Goal: Navigation & Orientation: Find specific page/section

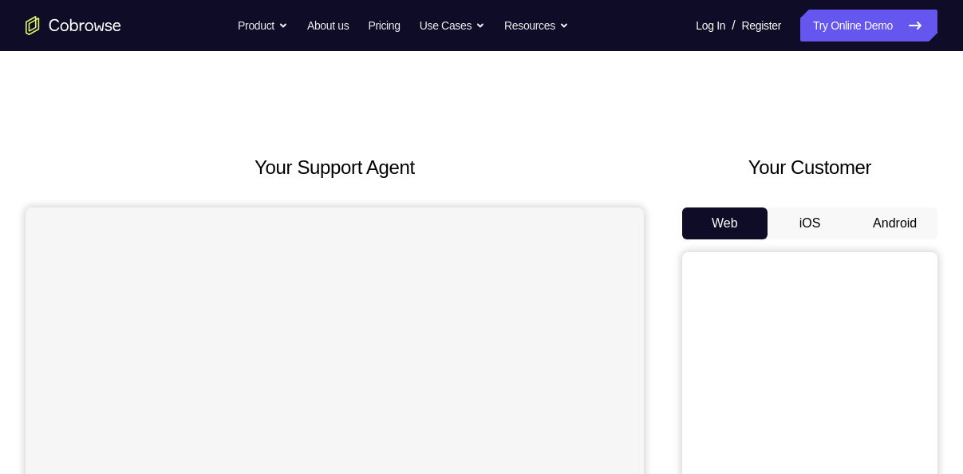
click at [890, 219] on button "Android" at bounding box center [894, 223] width 85 height 32
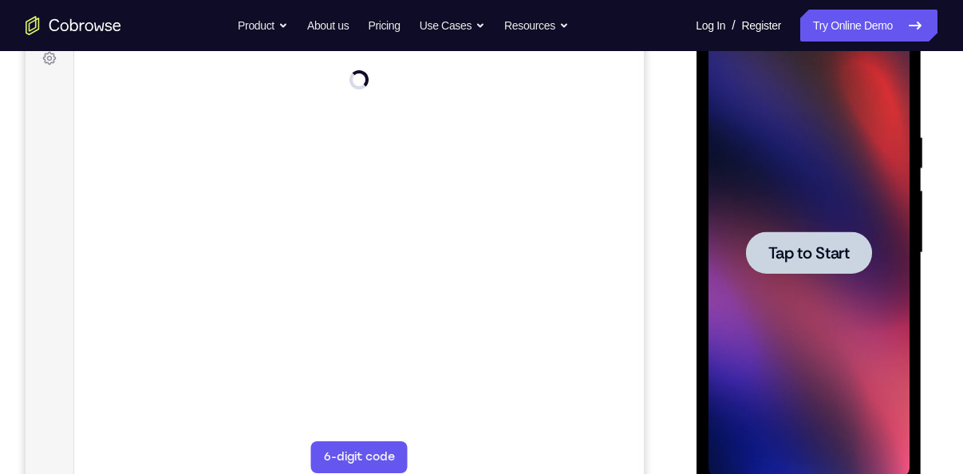
click at [795, 268] on div at bounding box center [808, 252] width 126 height 42
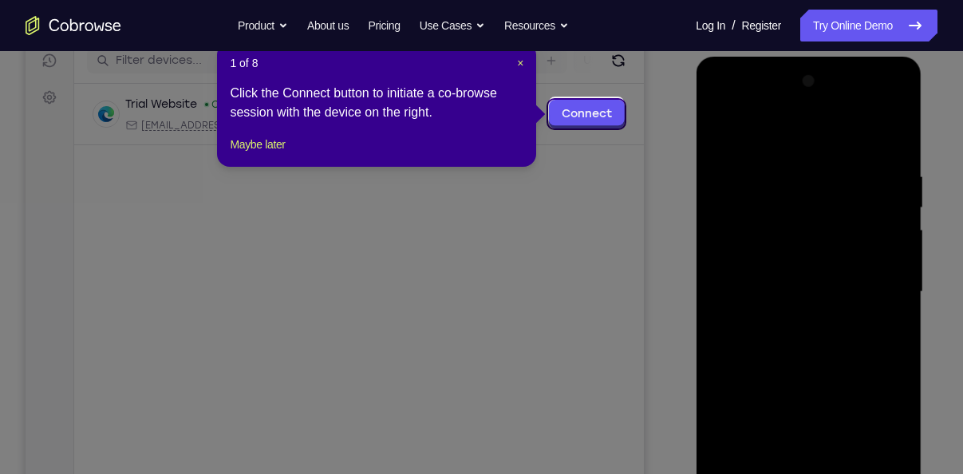
scroll to position [206, 0]
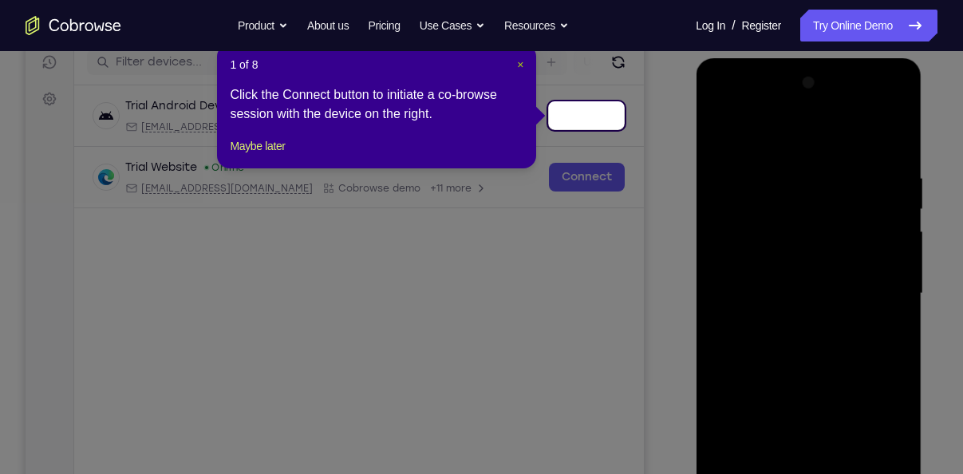
click at [520, 60] on span "×" at bounding box center [520, 64] width 6 height 13
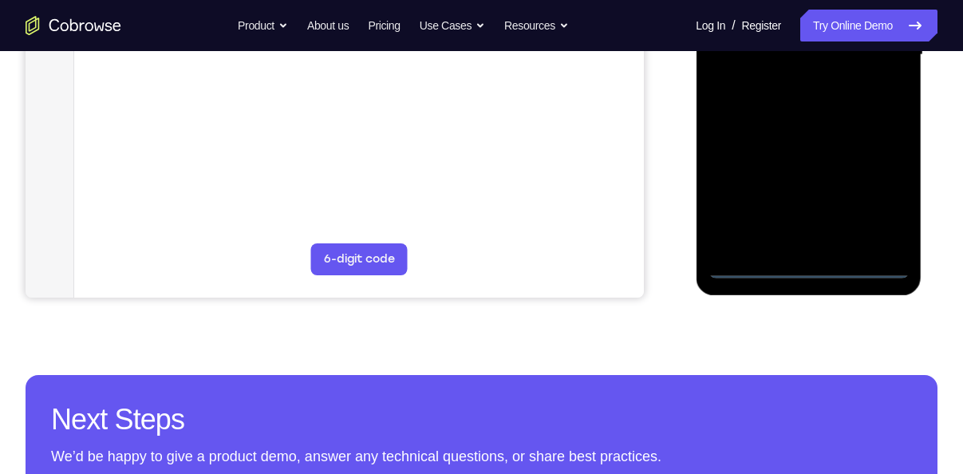
scroll to position [448, 0]
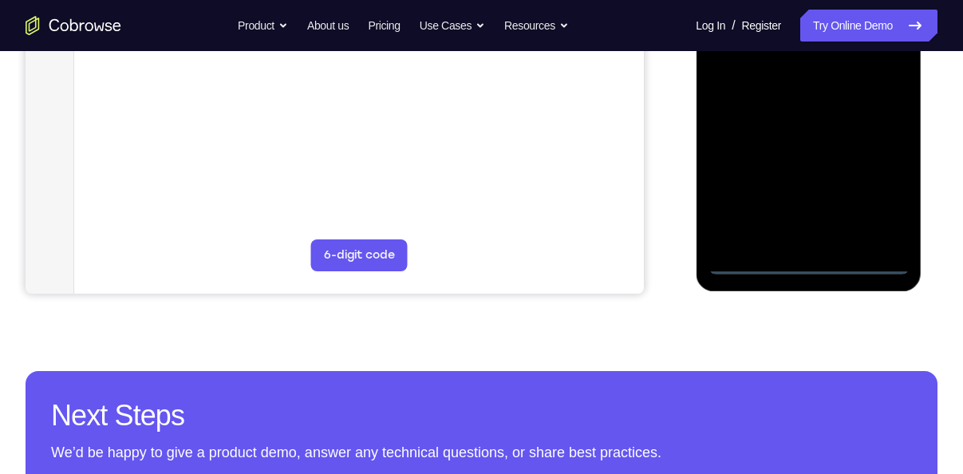
click at [805, 254] on div at bounding box center [807, 51] width 201 height 447
click at [813, 263] on div at bounding box center [807, 51] width 201 height 447
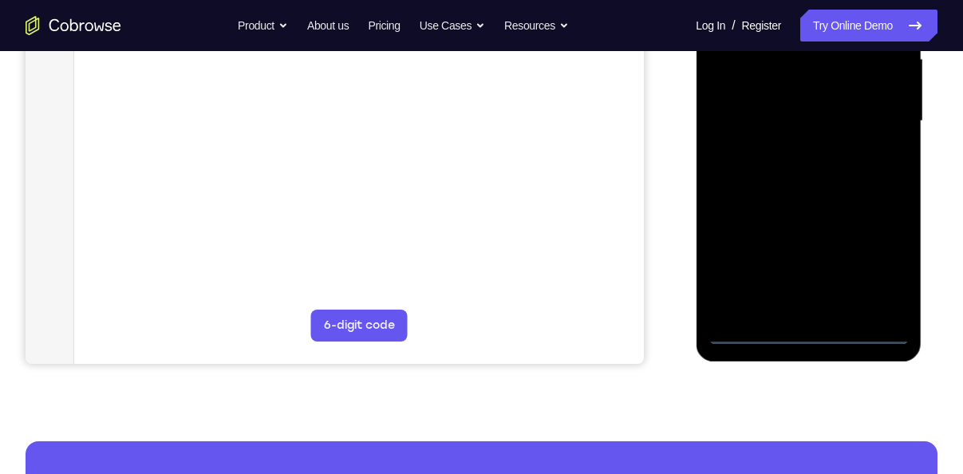
scroll to position [373, 0]
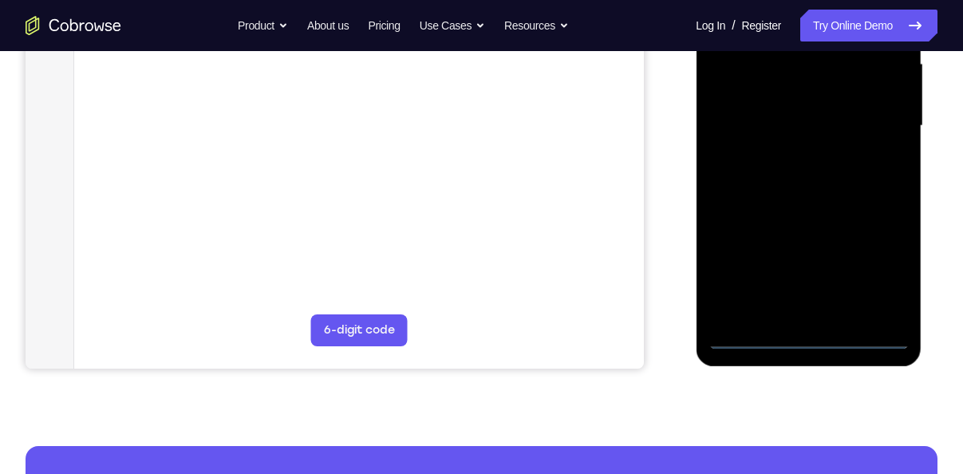
click at [869, 273] on div at bounding box center [807, 126] width 201 height 447
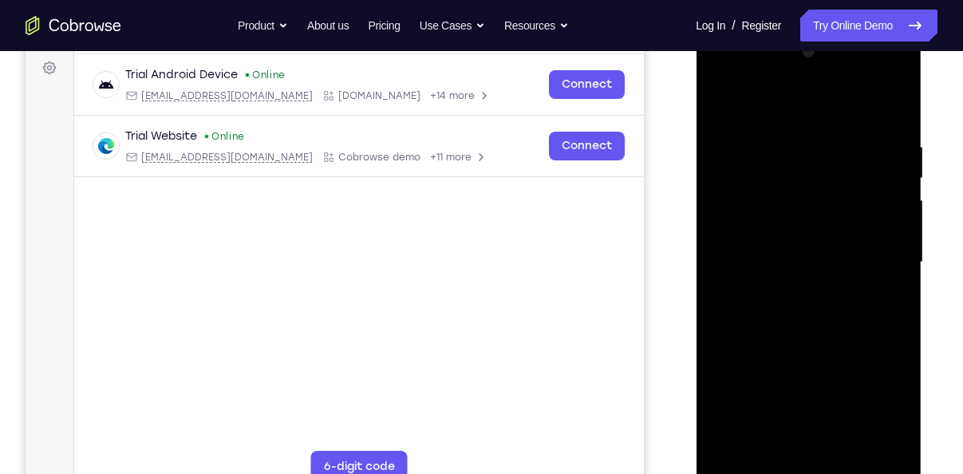
scroll to position [236, 0]
click at [794, 112] on div at bounding box center [807, 263] width 201 height 447
click at [880, 257] on div at bounding box center [807, 263] width 201 height 447
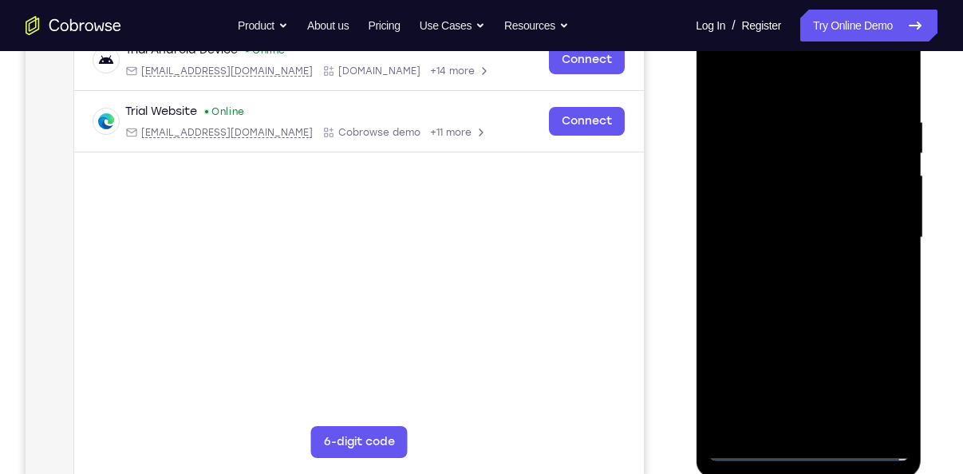
scroll to position [264, 0]
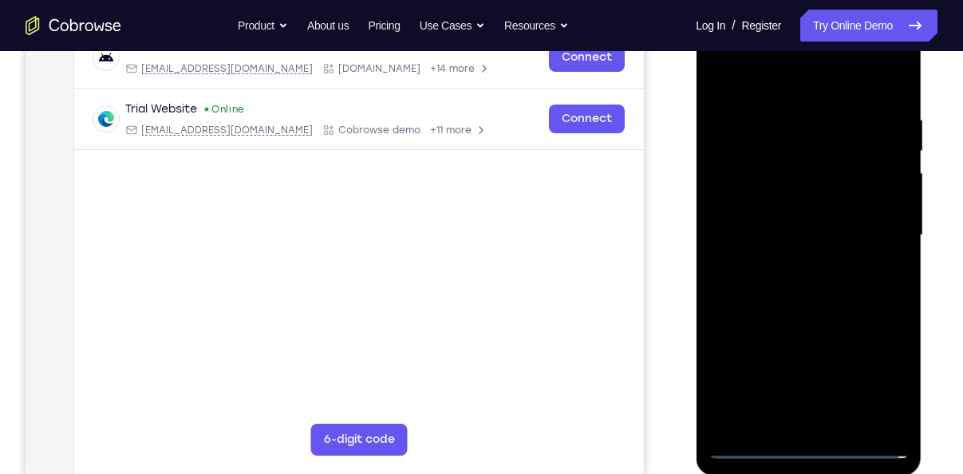
click at [825, 422] on div at bounding box center [807, 235] width 201 height 447
click at [783, 207] on div at bounding box center [807, 235] width 201 height 447
click at [783, 217] on div at bounding box center [807, 235] width 201 height 447
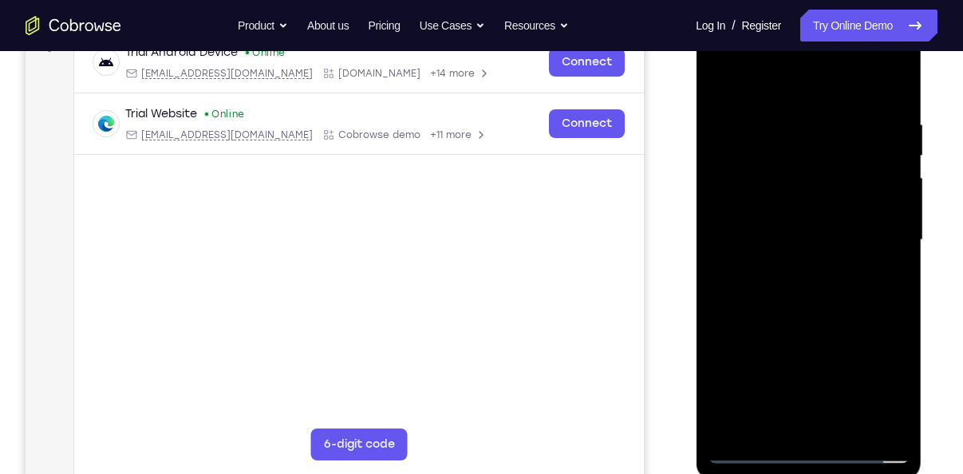
scroll to position [231, 0]
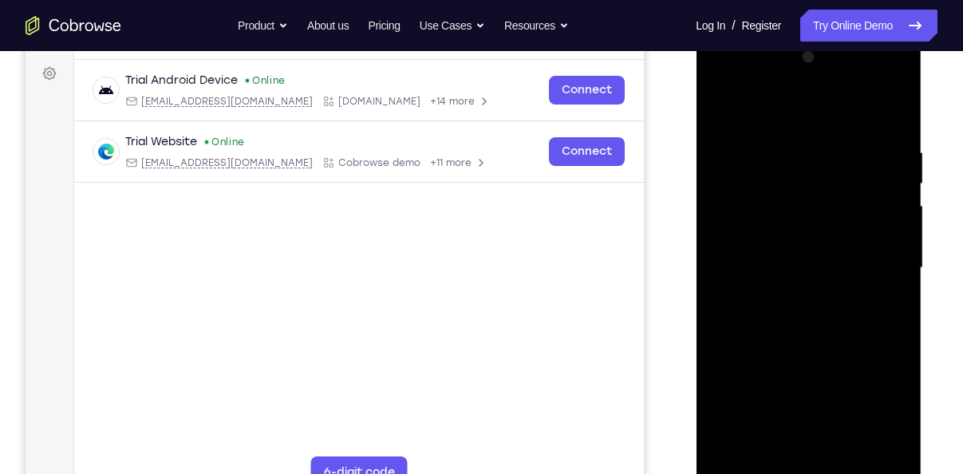
click at [808, 230] on div at bounding box center [807, 268] width 201 height 447
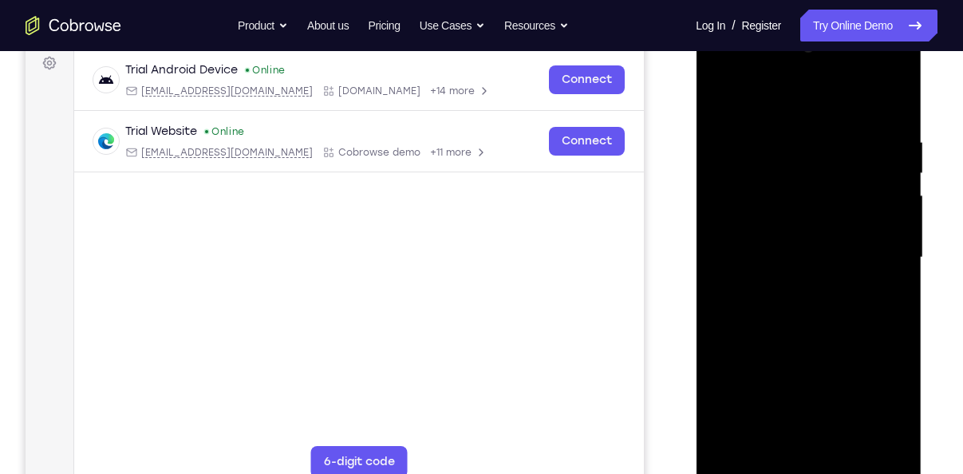
scroll to position [242, 0]
drag, startPoint x: 850, startPoint y: 325, endPoint x: 857, endPoint y: 262, distance: 63.3
click at [857, 262] on div at bounding box center [807, 256] width 201 height 447
click at [895, 250] on div at bounding box center [807, 256] width 201 height 447
click at [721, 393] on div at bounding box center [807, 256] width 201 height 447
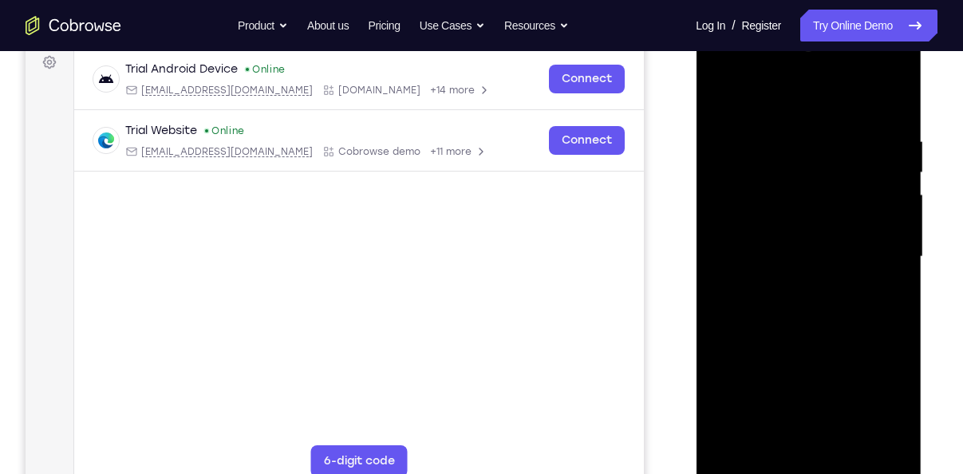
drag, startPoint x: 802, startPoint y: 290, endPoint x: 804, endPoint y: 447, distance: 157.9
click at [804, 447] on div at bounding box center [807, 256] width 201 height 447
drag, startPoint x: 771, startPoint y: 156, endPoint x: 771, endPoint y: 258, distance: 102.1
click at [771, 258] on div at bounding box center [807, 256] width 201 height 447
click at [792, 121] on div at bounding box center [807, 256] width 201 height 447
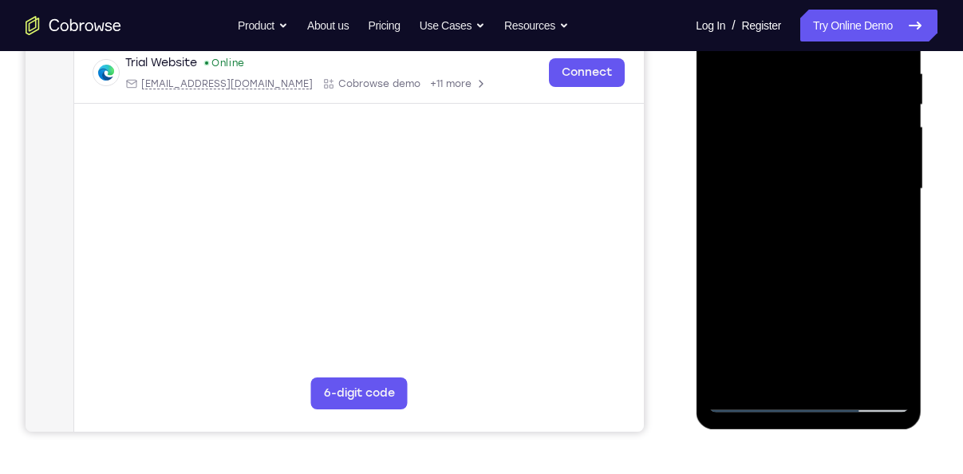
scroll to position [250, 0]
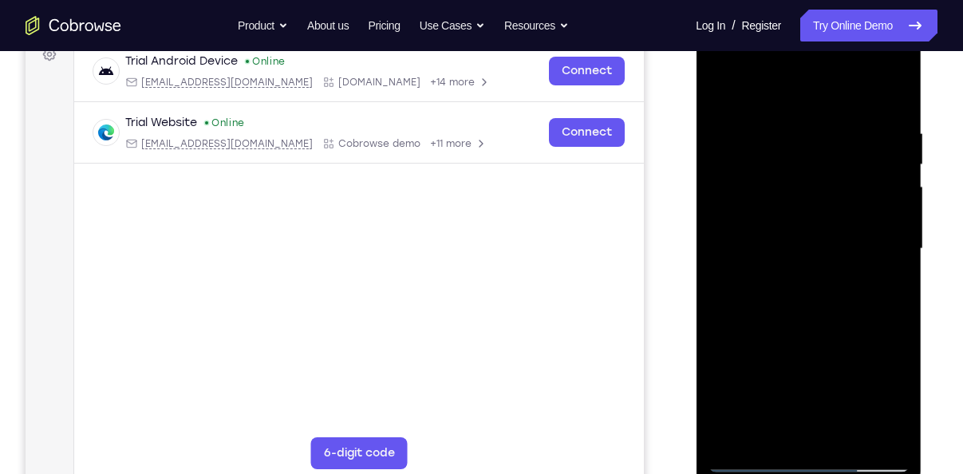
click at [892, 94] on div at bounding box center [807, 249] width 201 height 447
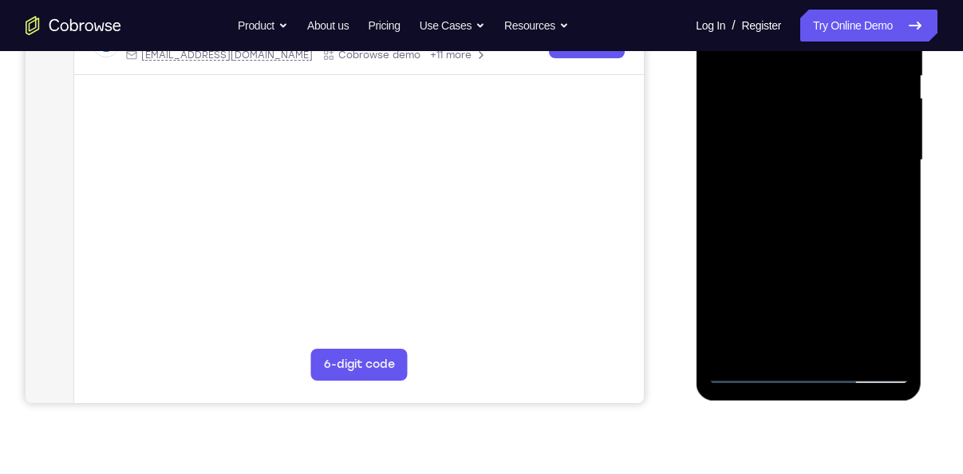
click at [840, 353] on div at bounding box center [807, 160] width 201 height 447
click at [817, 250] on div at bounding box center [807, 160] width 201 height 447
click at [808, 136] on div at bounding box center [807, 160] width 201 height 447
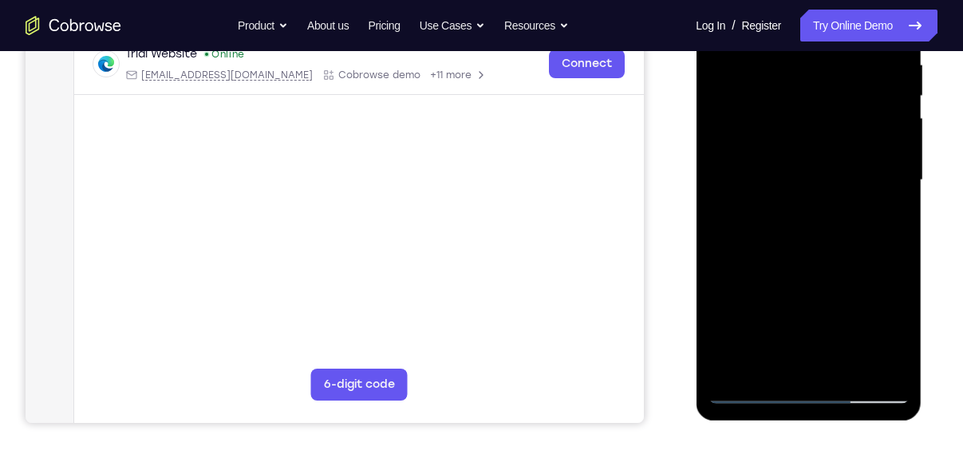
scroll to position [299, 0]
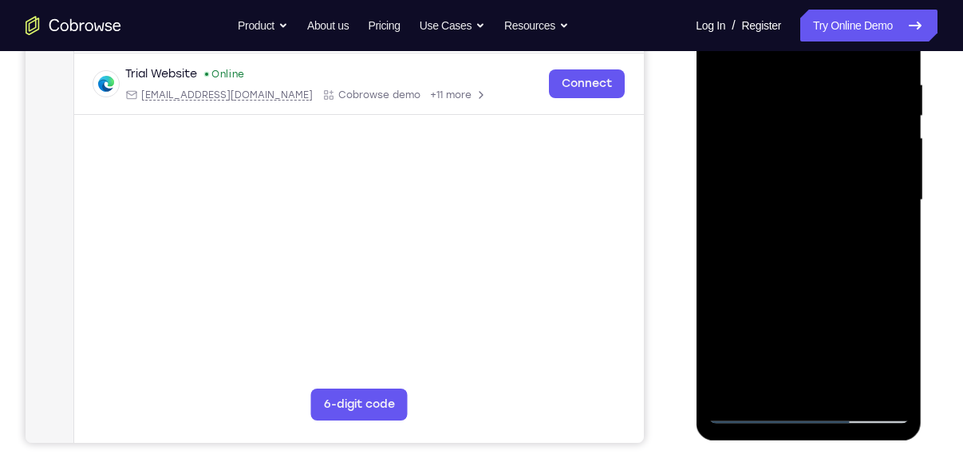
click at [799, 376] on div at bounding box center [807, 200] width 201 height 447
click at [887, 238] on div at bounding box center [807, 200] width 201 height 447
click at [898, 353] on div at bounding box center [807, 200] width 201 height 447
click at [754, 241] on div at bounding box center [807, 200] width 201 height 447
click at [895, 353] on div at bounding box center [807, 200] width 201 height 447
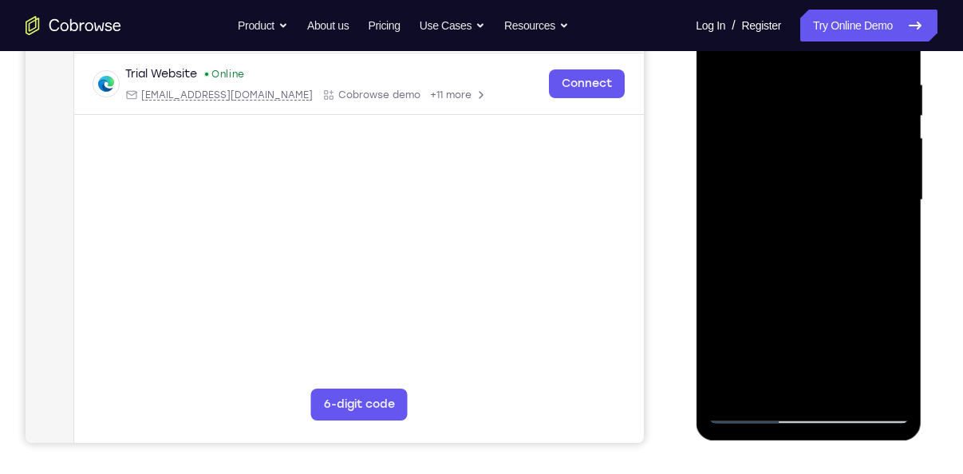
click at [863, 242] on div at bounding box center [807, 200] width 201 height 447
click at [880, 241] on div at bounding box center [807, 200] width 201 height 447
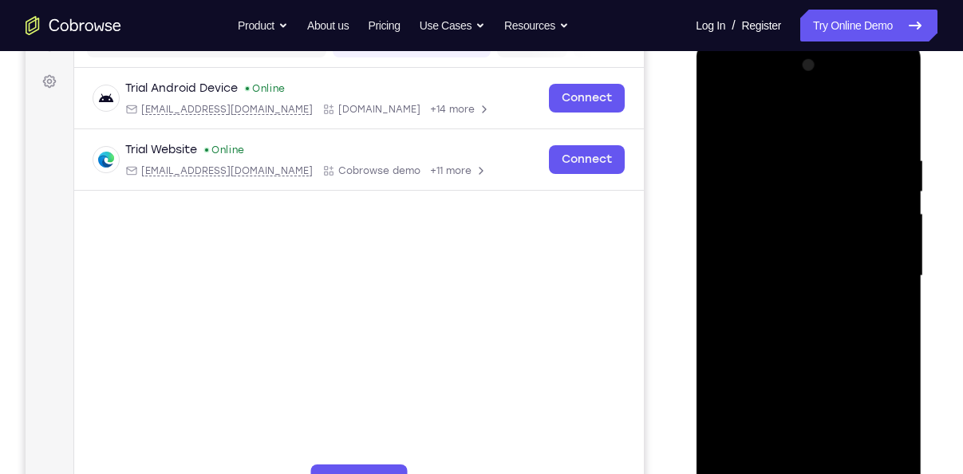
scroll to position [223, 0]
click at [714, 111] on div at bounding box center [807, 276] width 201 height 447
click at [717, 114] on div at bounding box center [807, 276] width 201 height 447
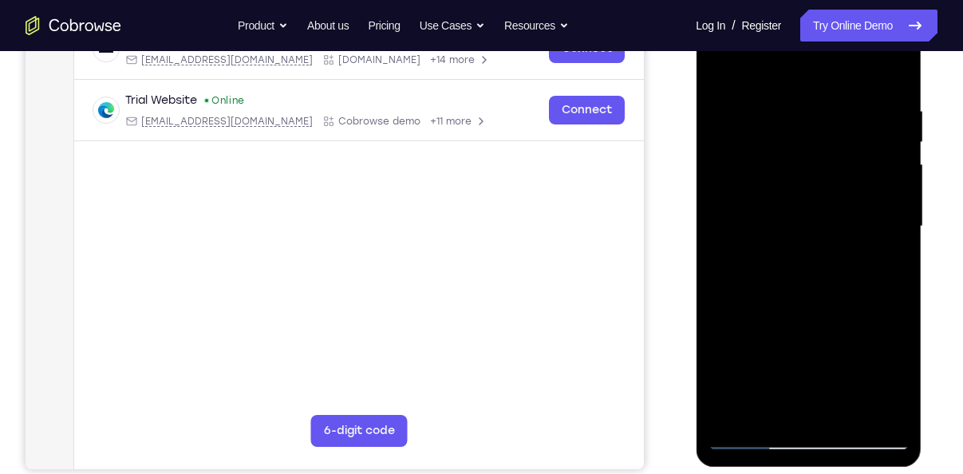
scroll to position [290, 0]
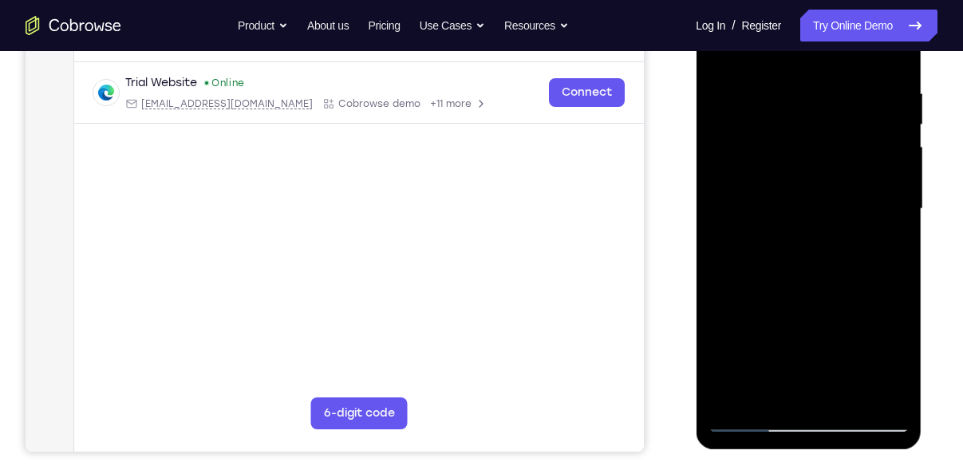
click at [843, 388] on div at bounding box center [807, 209] width 201 height 447
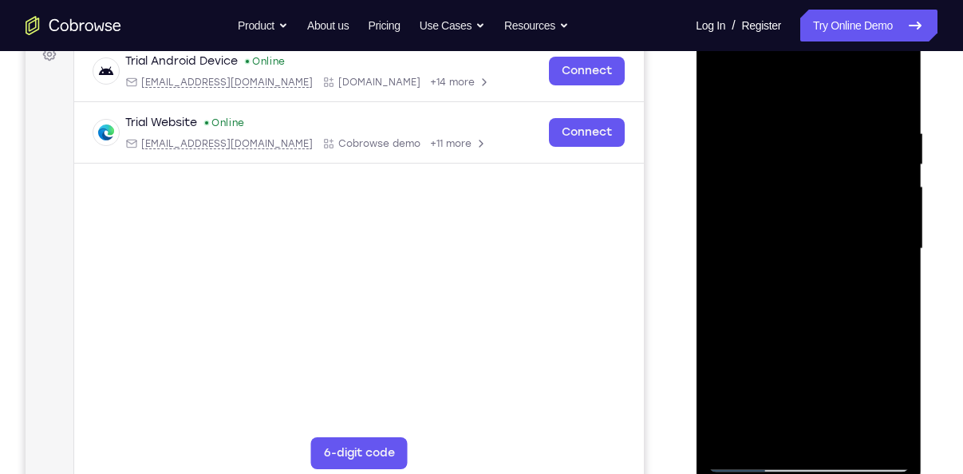
click at [899, 156] on div at bounding box center [807, 249] width 201 height 447
click at [716, 163] on div at bounding box center [807, 249] width 201 height 447
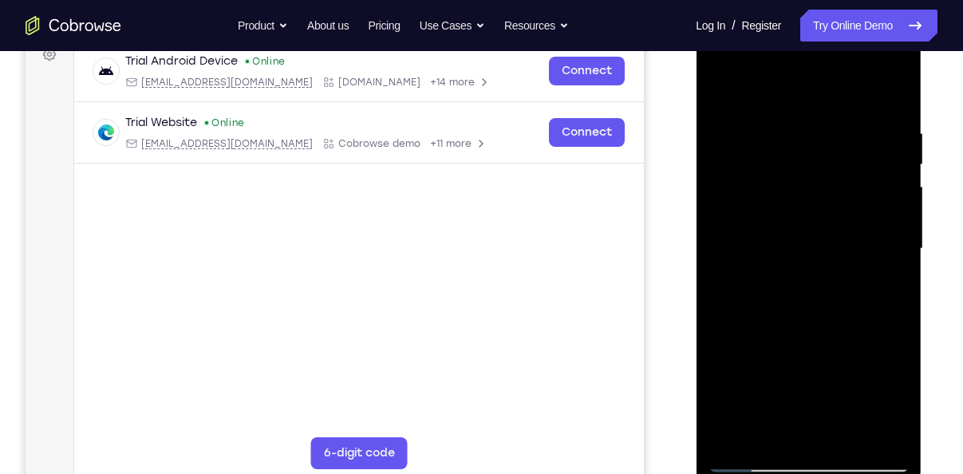
click at [716, 163] on div at bounding box center [807, 249] width 201 height 447
drag, startPoint x: 715, startPoint y: 163, endPoint x: 789, endPoint y: 224, distance: 95.7
click at [789, 224] on div at bounding box center [807, 249] width 201 height 447
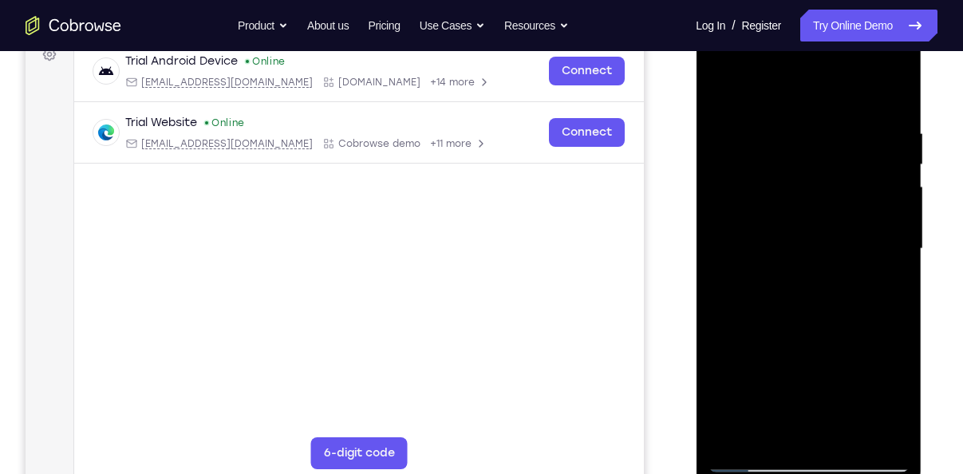
scroll to position [207, 0]
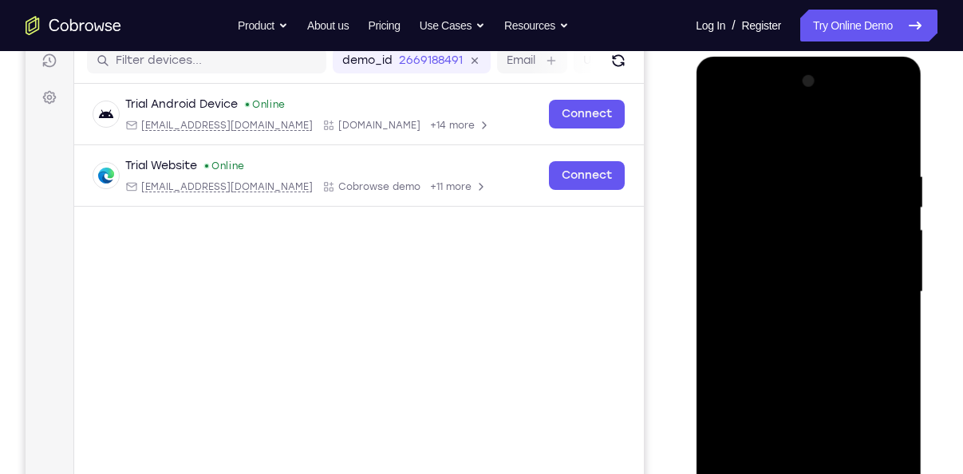
click at [721, 126] on div at bounding box center [807, 292] width 201 height 447
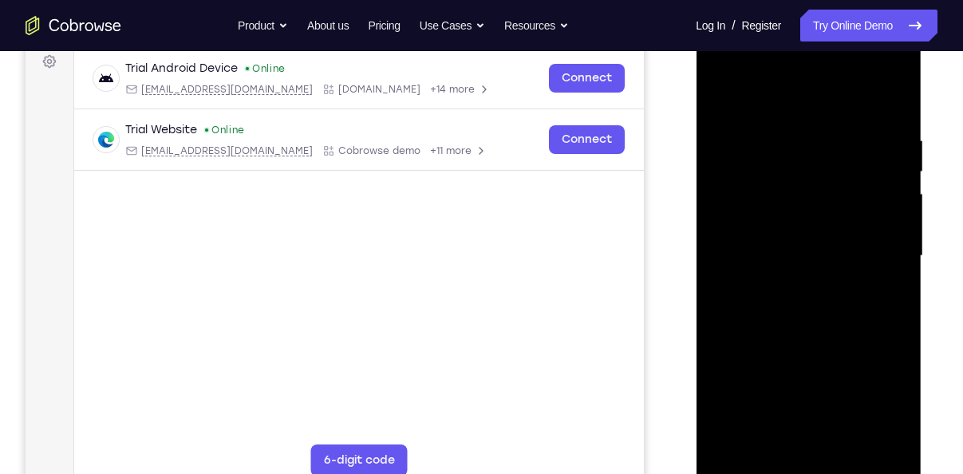
drag, startPoint x: 878, startPoint y: 147, endPoint x: 762, endPoint y: 142, distance: 116.5
click at [762, 142] on div at bounding box center [807, 256] width 201 height 447
click at [762, 135] on div at bounding box center [807, 256] width 201 height 447
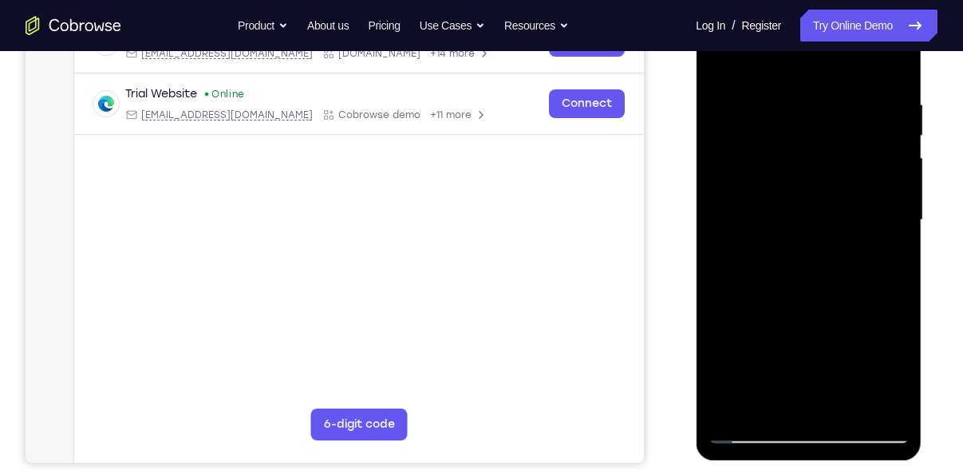
scroll to position [313, 0]
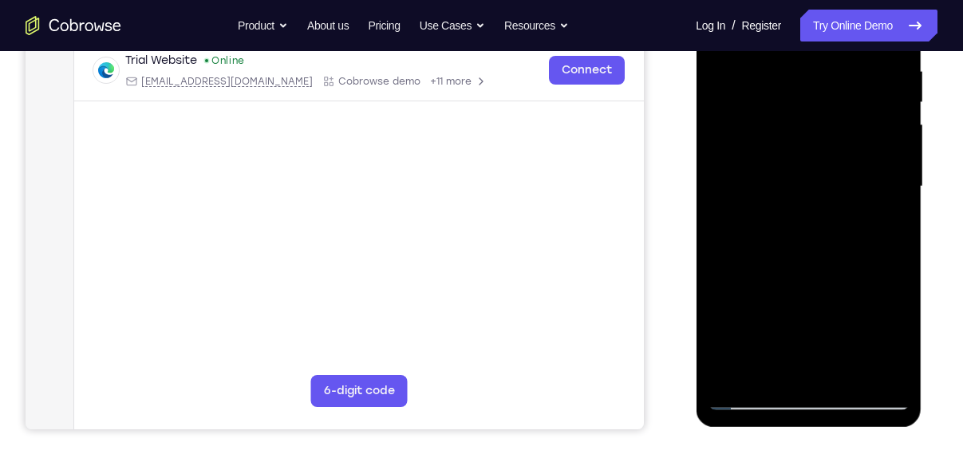
click at [869, 363] on div at bounding box center [807, 186] width 201 height 447
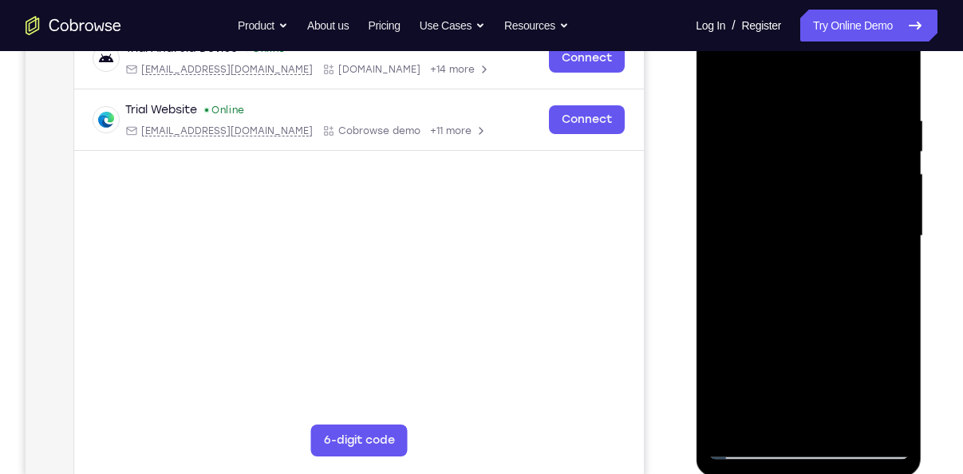
scroll to position [257, 0]
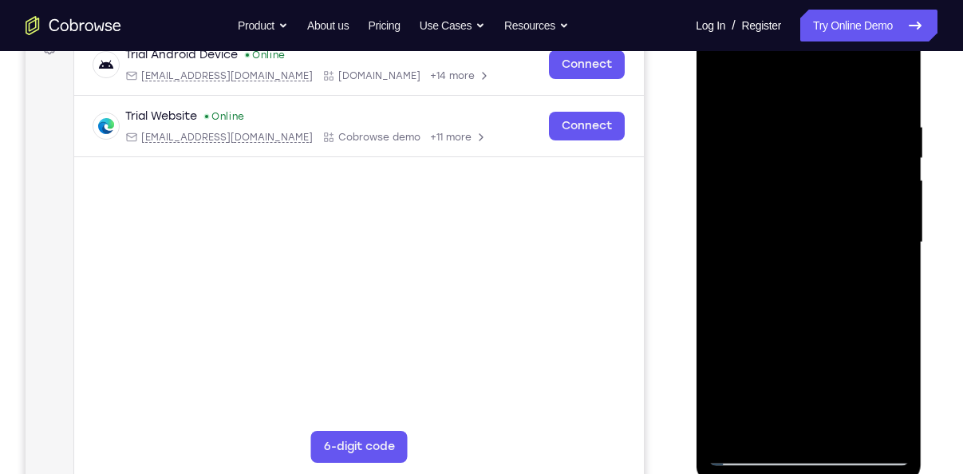
click at [891, 89] on div at bounding box center [807, 242] width 201 height 447
drag, startPoint x: 858, startPoint y: 116, endPoint x: 720, endPoint y: 134, distance: 139.2
click at [720, 134] on div at bounding box center [807, 242] width 201 height 447
drag, startPoint x: 863, startPoint y: 129, endPoint x: 744, endPoint y: 143, distance: 119.6
click at [744, 143] on div at bounding box center [807, 242] width 201 height 447
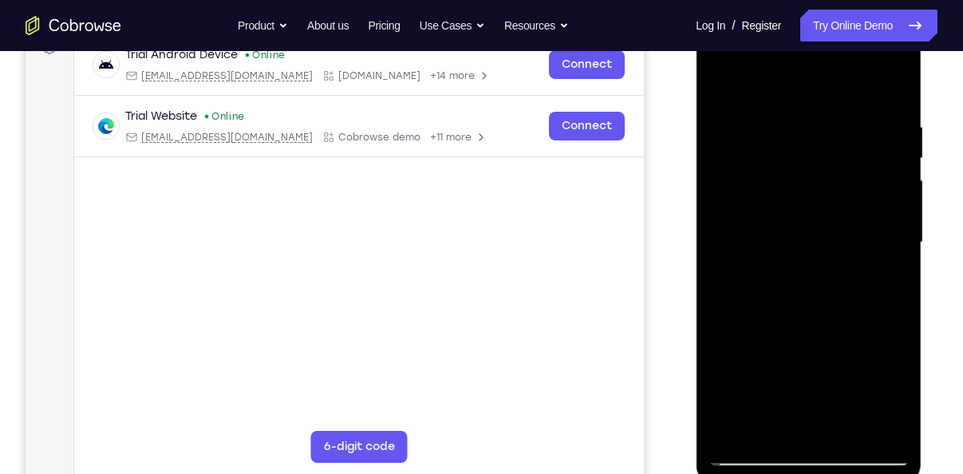
drag, startPoint x: 872, startPoint y: 133, endPoint x: 722, endPoint y: 149, distance: 150.8
click at [722, 149] on div at bounding box center [807, 242] width 201 height 447
drag, startPoint x: 879, startPoint y: 129, endPoint x: 744, endPoint y: 139, distance: 135.1
click at [744, 139] on div at bounding box center [807, 242] width 201 height 447
click at [849, 116] on div at bounding box center [807, 242] width 201 height 447
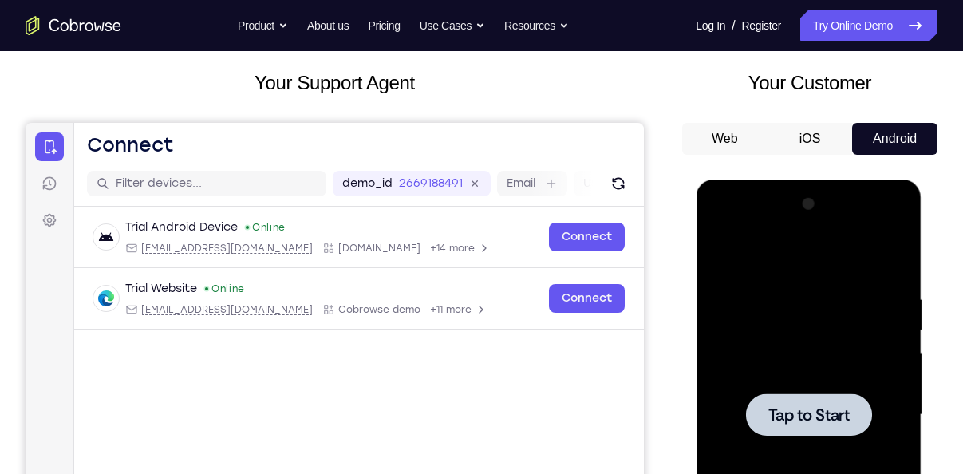
scroll to position [53, 0]
